Goal: Use online tool/utility: Use online tool/utility

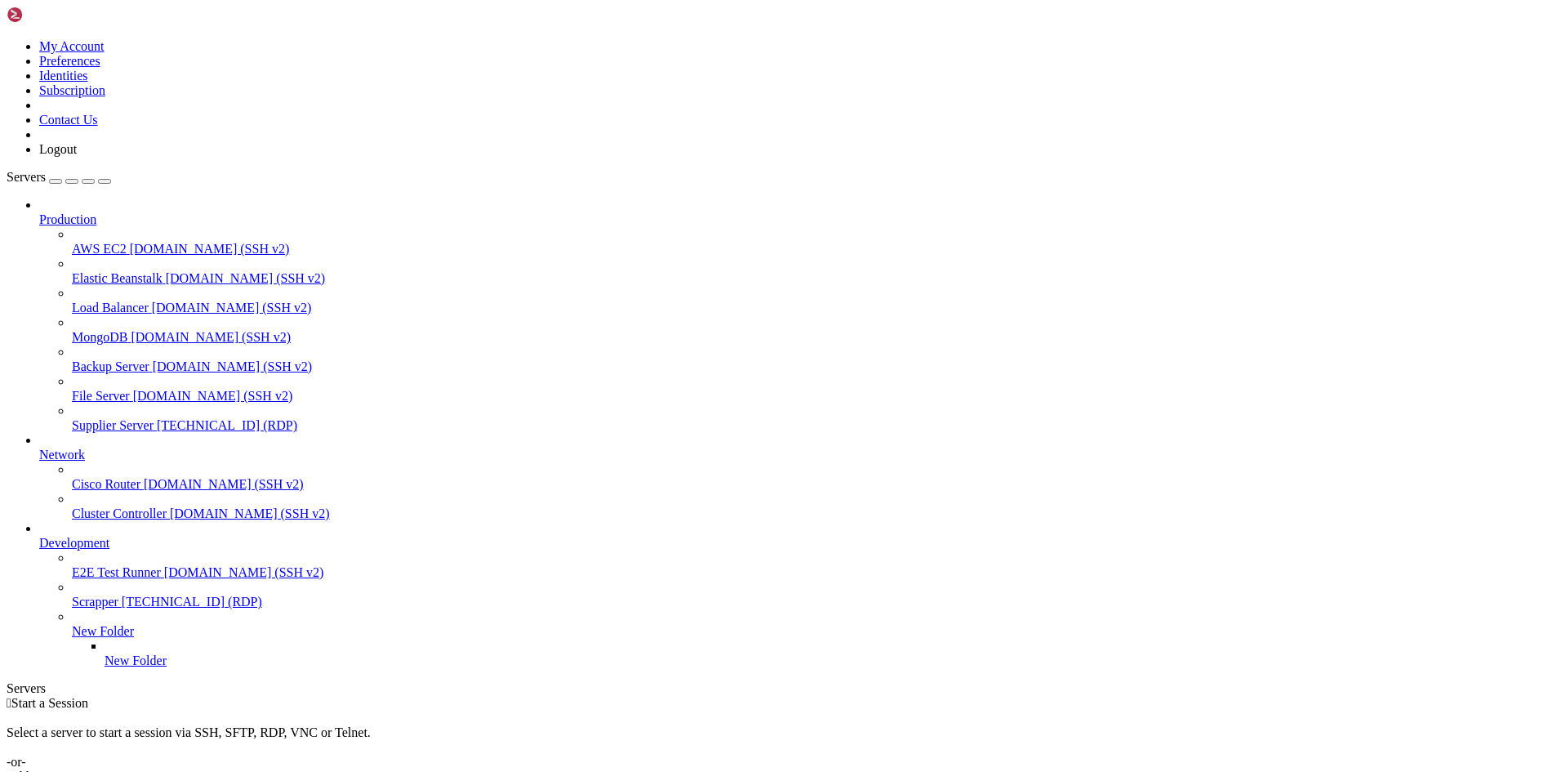
drag, startPoint x: 0, startPoint y: 0, endPoint x: 119, endPoint y: 400, distance: 417.3
click at [119, 418] on span "Supplier Server" at bounding box center [112, 425] width 81 height 14
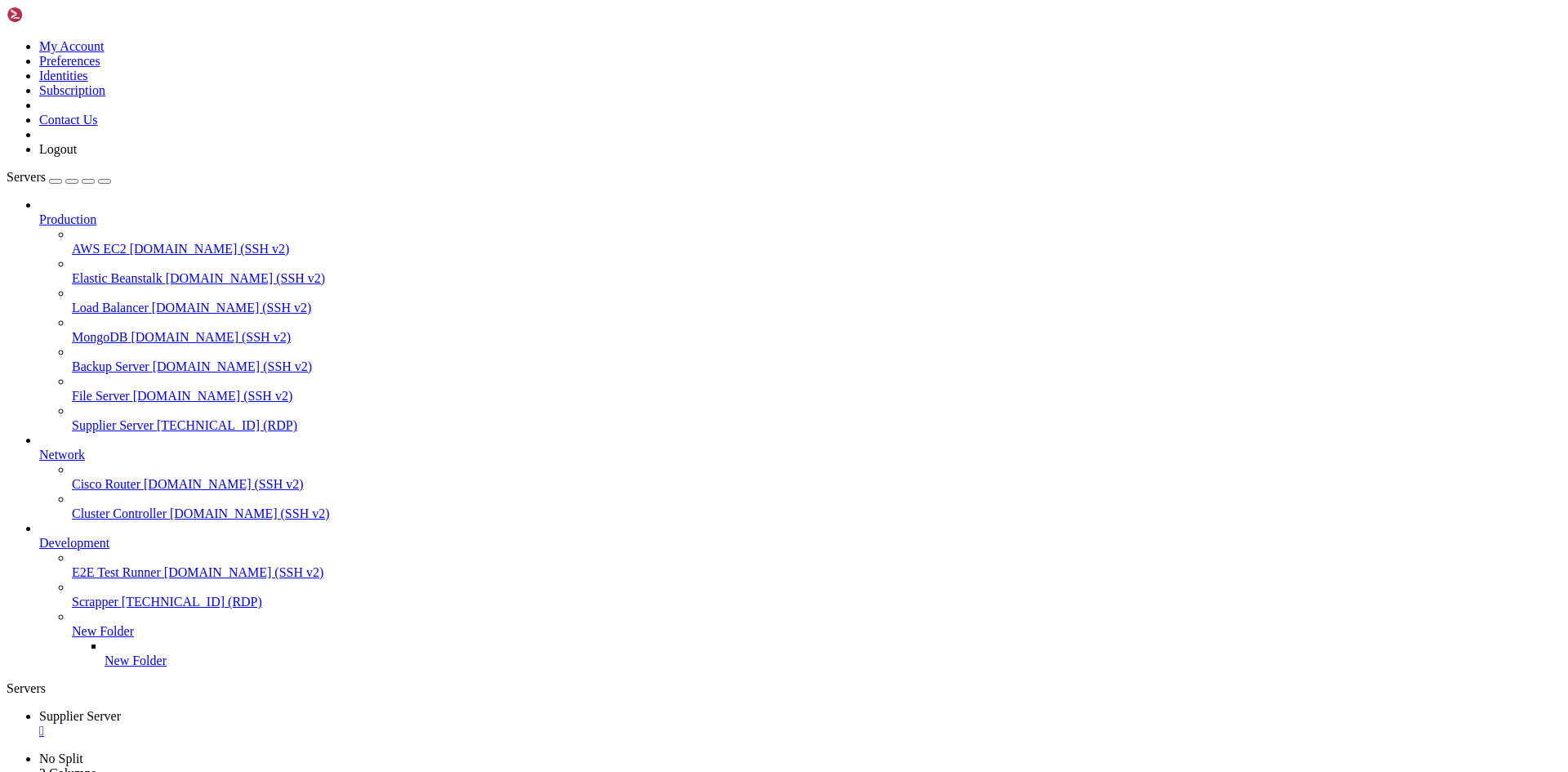
drag, startPoint x: 1356, startPoint y: 1138, endPoint x: 1368, endPoint y: 1136, distance: 12.2
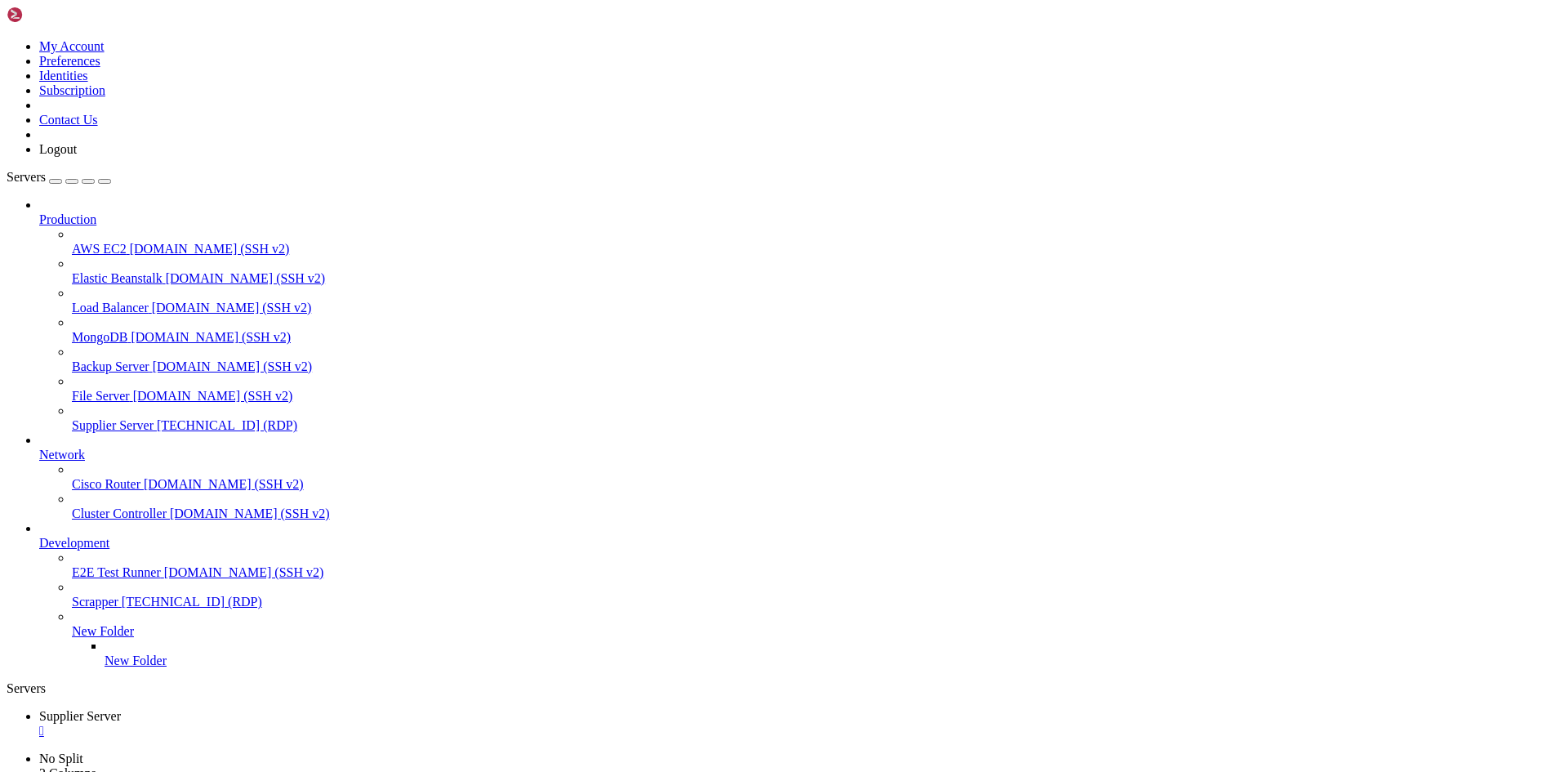
drag, startPoint x: 1368, startPoint y: 1136, endPoint x: 1353, endPoint y: 1336, distance: 200.6
drag, startPoint x: 523, startPoint y: 1287, endPoint x: 427, endPoint y: 1286, distance: 96.0
